Goal: Task Accomplishment & Management: Manage account settings

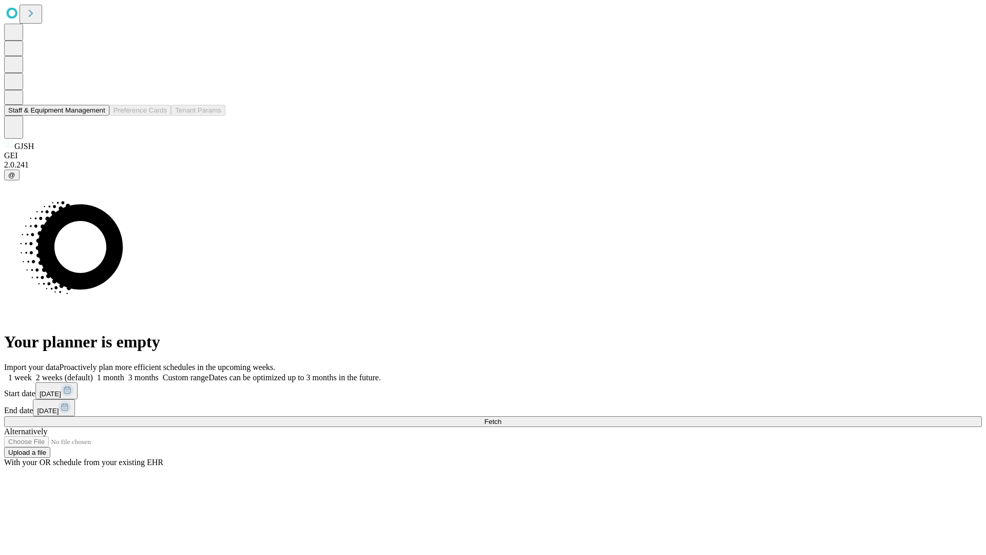
click at [98, 116] on button "Staff & Equipment Management" at bounding box center [56, 110] width 105 height 11
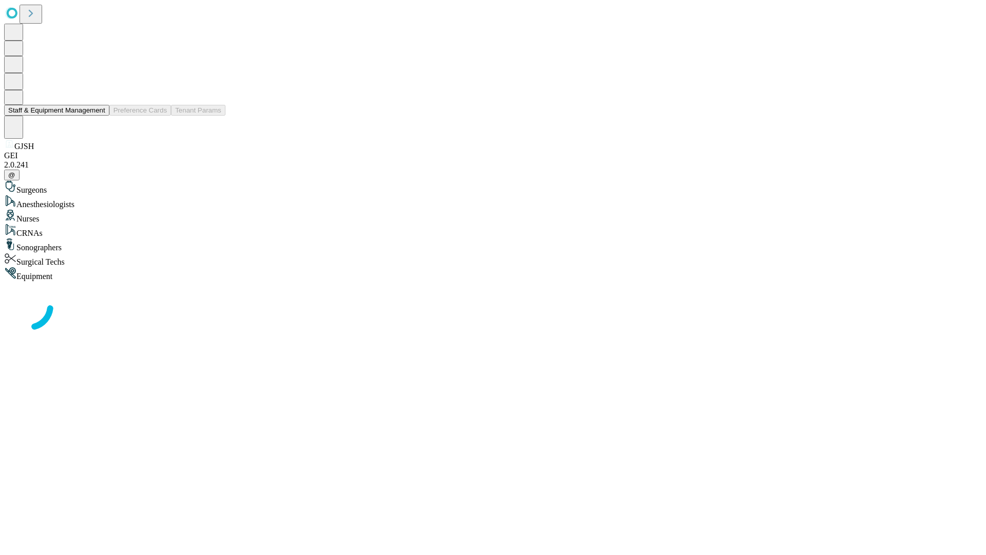
click at [98, 116] on button "Staff & Equipment Management" at bounding box center [56, 110] width 105 height 11
